Goal: Transaction & Acquisition: Purchase product/service

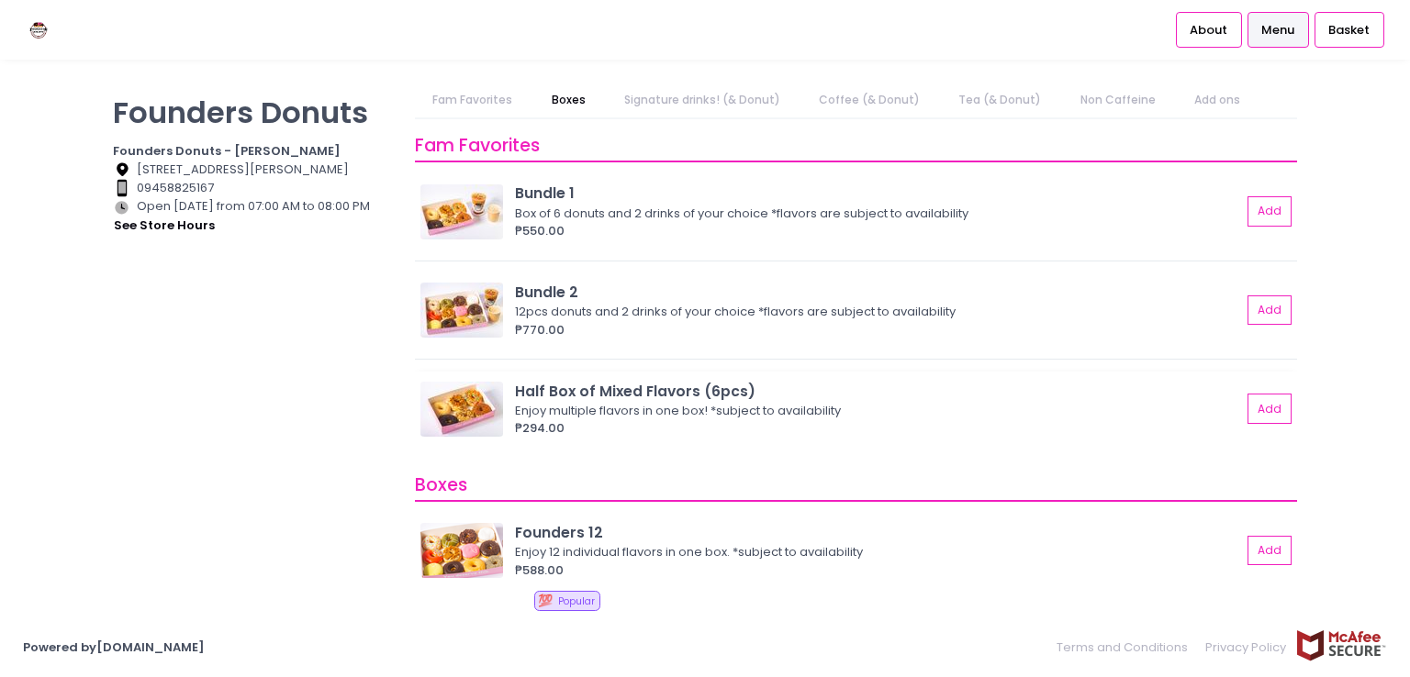
click at [466, 403] on img at bounding box center [461, 409] width 83 height 55
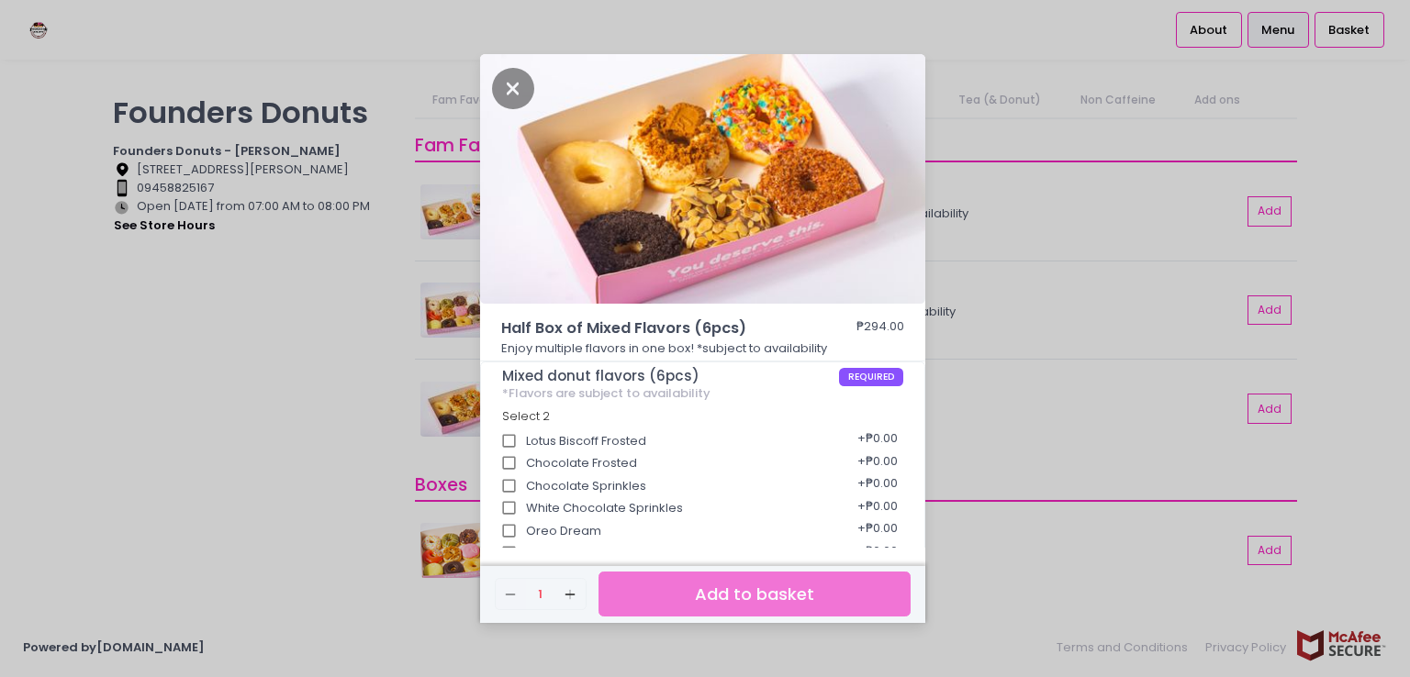
click at [546, 441] on div "Lotus Biscoff Frosted + ₱0.00" at bounding box center [703, 435] width 402 height 23
click at [525, 443] on input "Lotus Biscoff Frosted" at bounding box center [509, 441] width 35 height 35
checkbox input "true"
click at [602, 328] on span "Half Box of Mixed Flavors (6pcs)" at bounding box center [652, 329] width 303 height 22
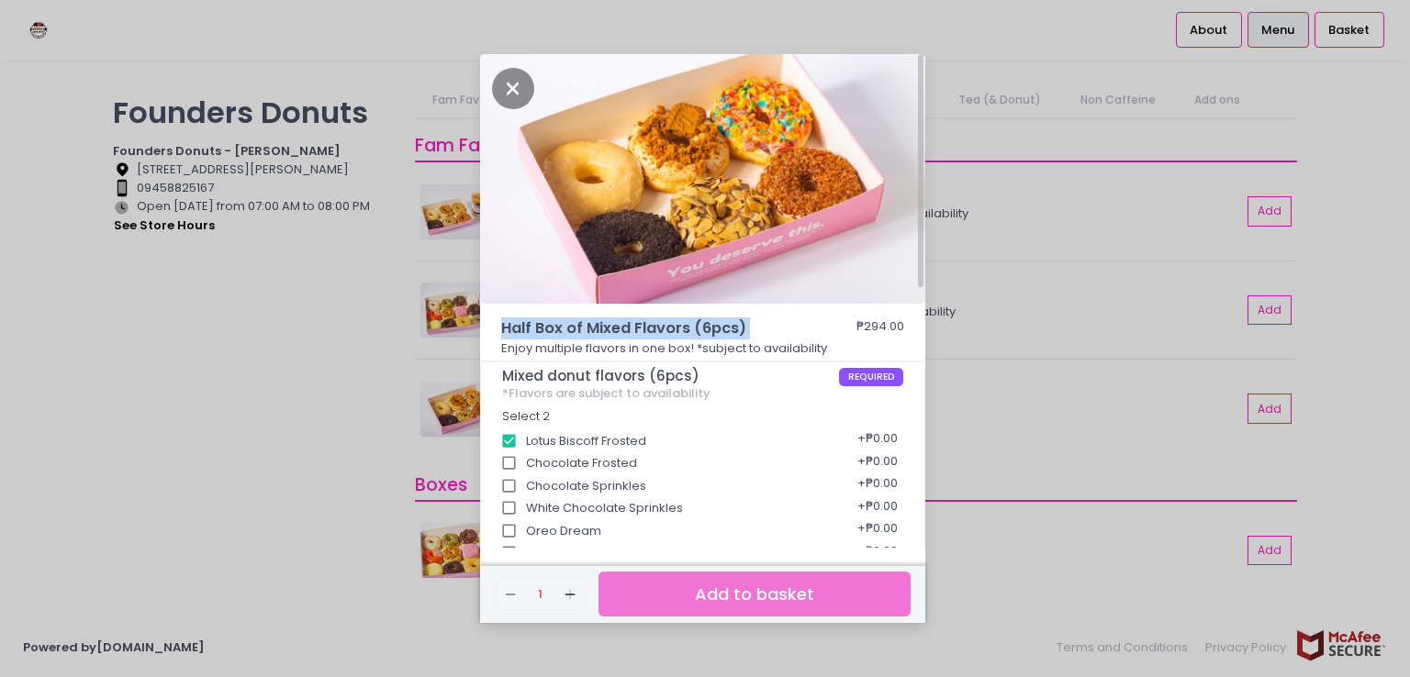
click at [602, 328] on span "Half Box of Mixed Flavors (6pcs)" at bounding box center [652, 329] width 303 height 22
copy span "Half Box of Mixed Flavors (6pcs)"
drag, startPoint x: 809, startPoint y: 6, endPoint x: 286, endPoint y: 592, distance: 785.3
click at [284, 586] on div "Half Box of Mixed Flavors (6pcs) ₱294.00 Enjoy multiple flavors in one box! *su…" at bounding box center [705, 338] width 1410 height 677
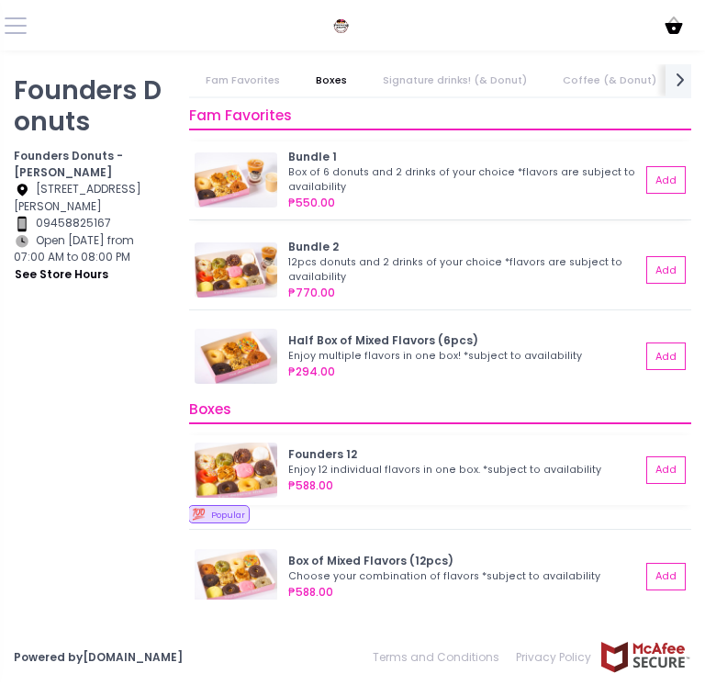
click at [501, 195] on div "₱550.00" at bounding box center [464, 203] width 352 height 17
click at [497, 352] on div "Enjoy multiple flavors in one box! *subject to availability" at bounding box center [461, 356] width 347 height 15
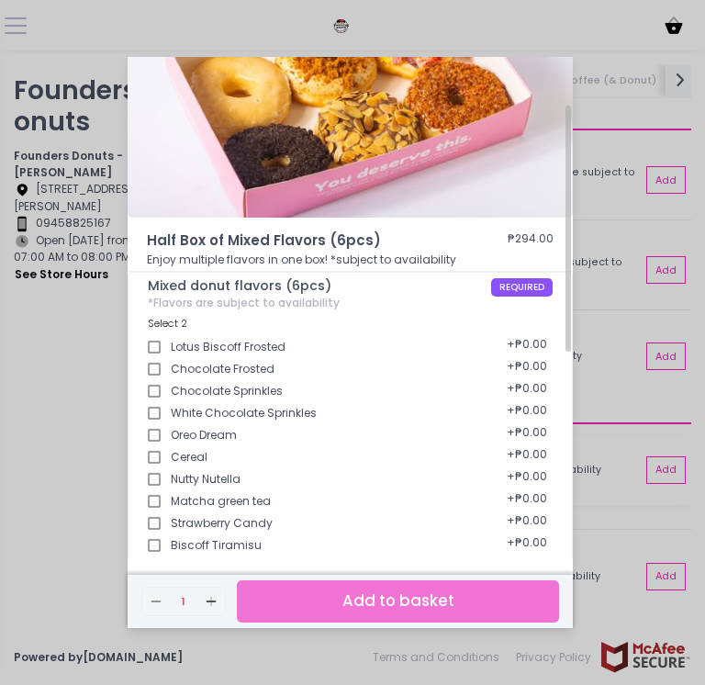
scroll to position [93, 0]
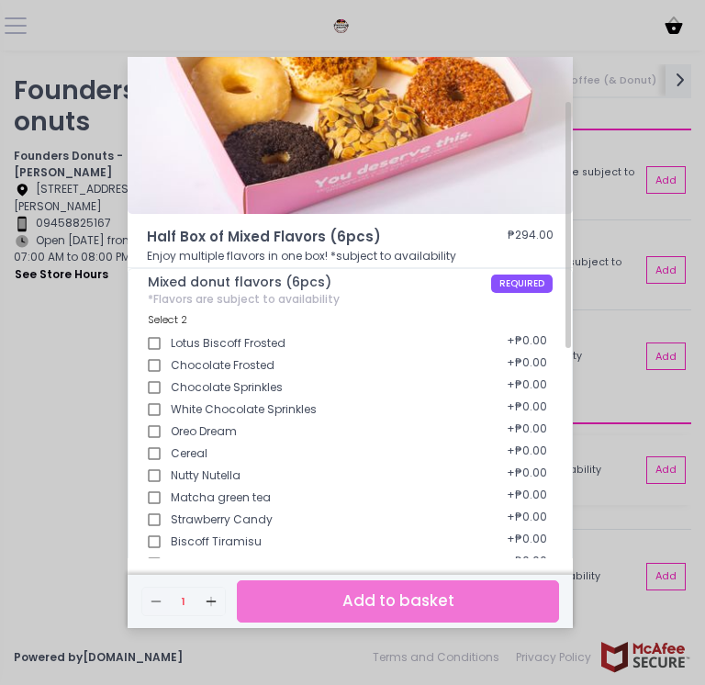
click at [412, 241] on span "Half Box of Mixed Flavors (6pcs)" at bounding box center [299, 237] width 305 height 21
click at [263, 340] on div "Lotus Biscoff Frosted + ₱0.00" at bounding box center [350, 338] width 405 height 22
copy span "Lotus Biscoff Frosted"
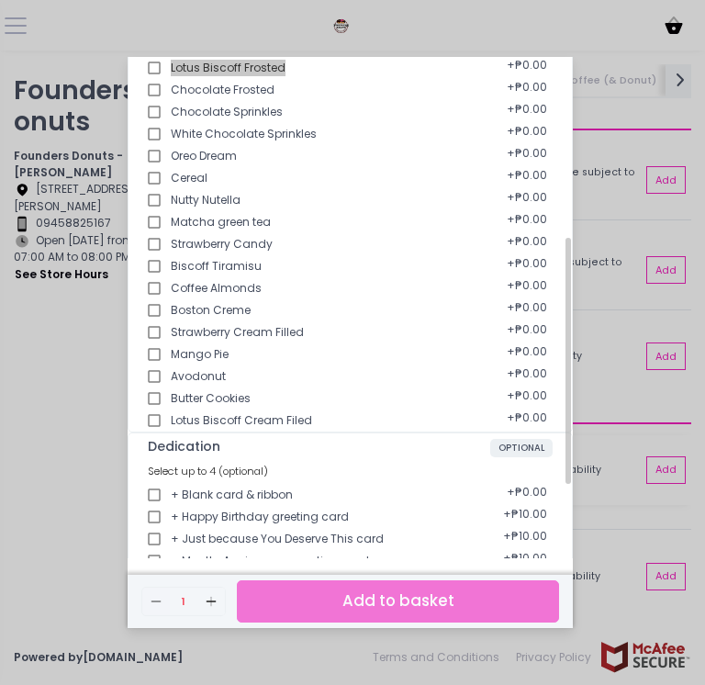
scroll to position [460, 0]
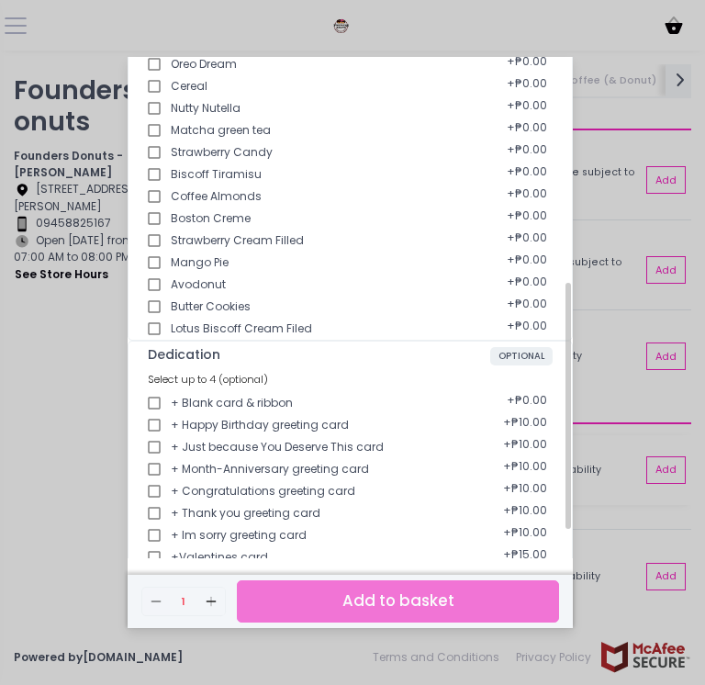
click at [250, 328] on div "Lotus Biscoff Cream Filed + ₱0.00" at bounding box center [350, 323] width 405 height 22
copy span "Lotus Biscoff Cream Filed"
